Goal: Navigation & Orientation: Find specific page/section

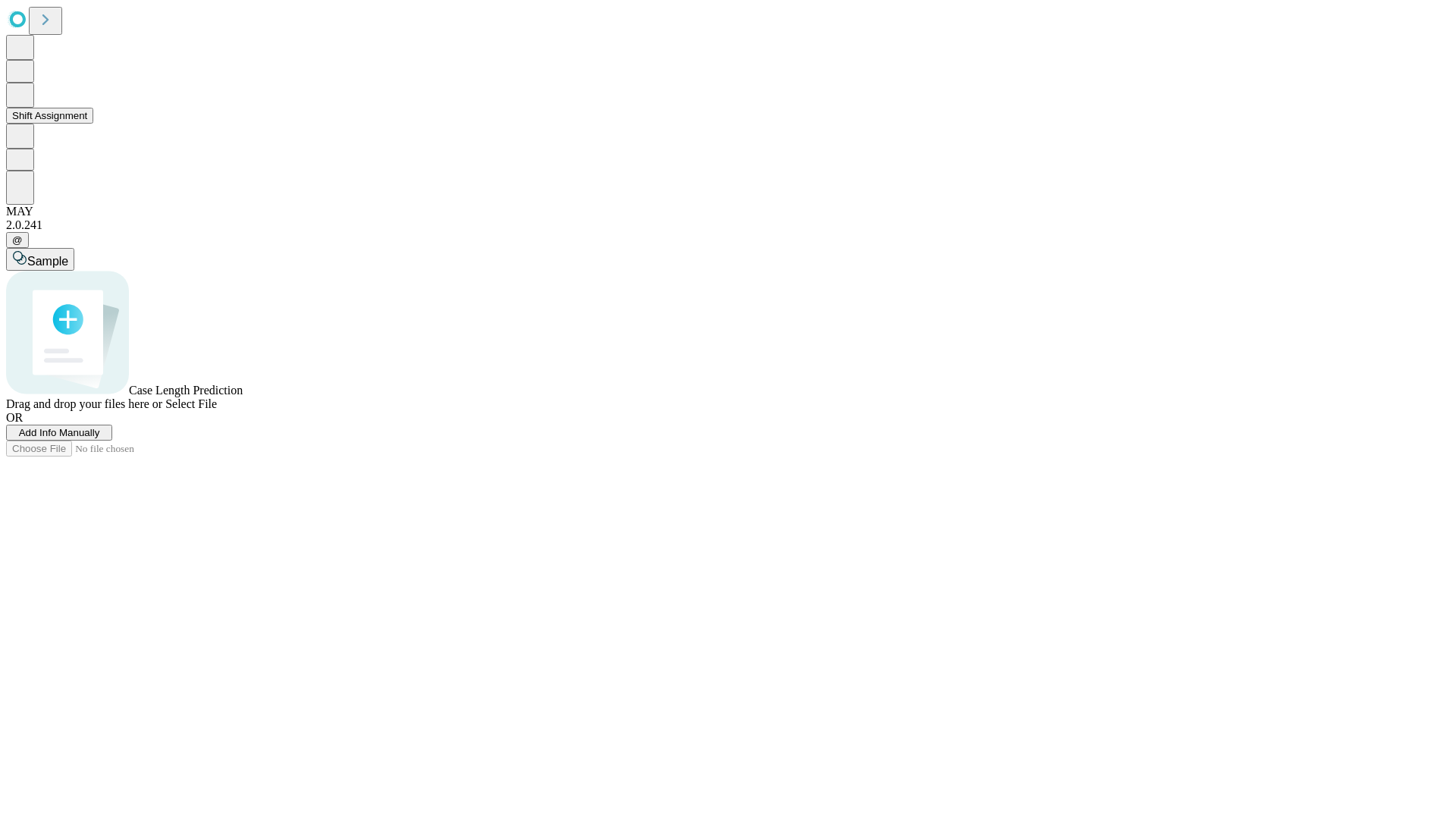
click at [94, 124] on button "Shift Assignment" at bounding box center [50, 116] width 87 height 16
